Goal: Find specific page/section: Find specific page/section

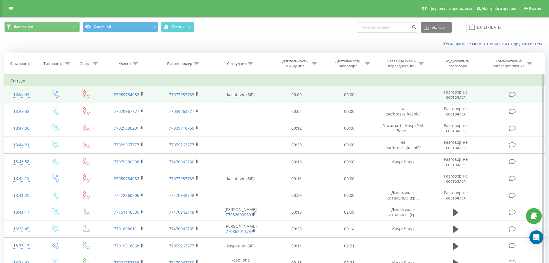
click at [248, 91] on td "kaspi two (SIP)" at bounding box center [240, 94] width 59 height 17
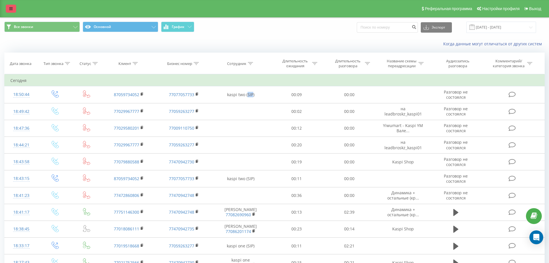
click at [14, 9] on link at bounding box center [11, 9] width 10 height 8
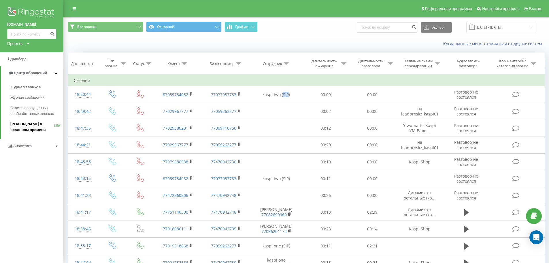
click at [52, 127] on span "[PERSON_NAME] в реальном времени" at bounding box center [32, 127] width 44 height 12
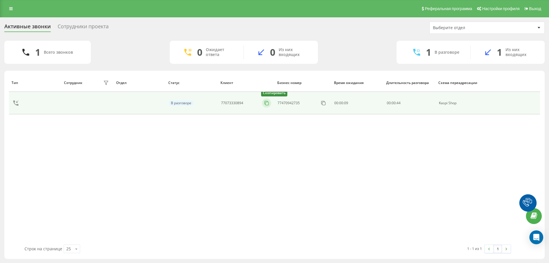
click at [265, 104] on icon at bounding box center [267, 103] width 6 height 6
click at [267, 103] on icon at bounding box center [267, 103] width 6 height 6
